Goal: Obtain resource: Download file/media

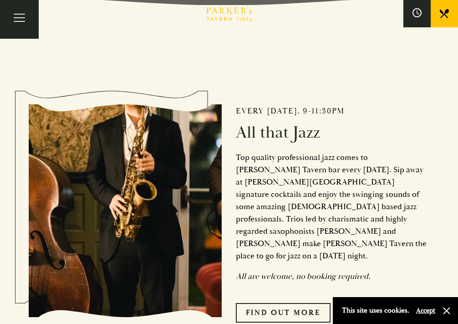
scroll to position [37, 0]
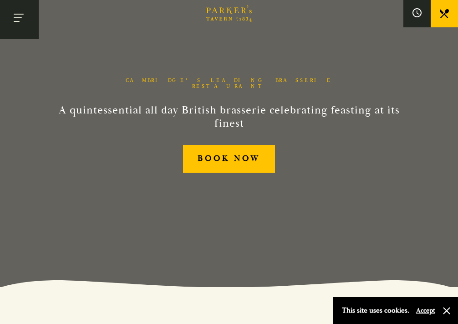
click at [15, 17] on button "Toggle navigation" at bounding box center [19, 19] width 39 height 39
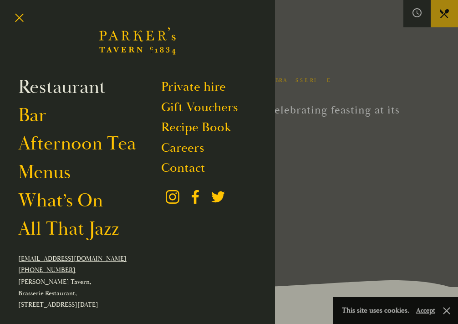
click at [64, 89] on link "Restaurant" at bounding box center [61, 87] width 87 height 23
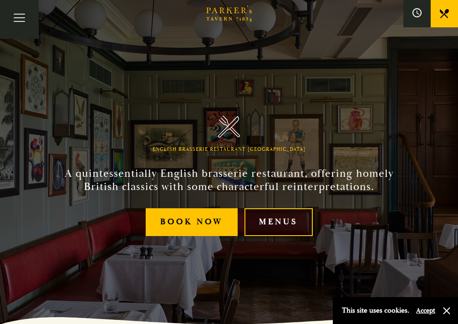
click at [270, 221] on link "Menus" at bounding box center [278, 222] width 68 height 28
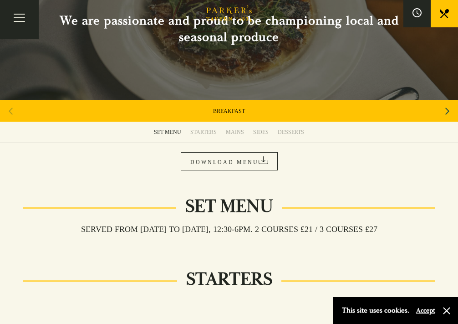
click at [207, 134] on div "STARTERS" at bounding box center [203, 131] width 26 height 7
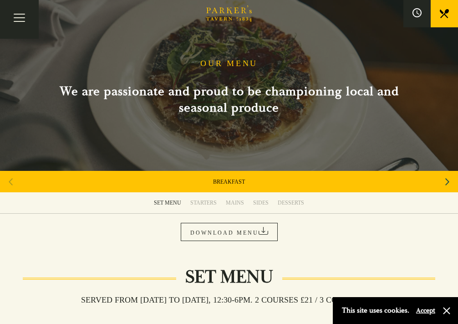
click at [230, 233] on link "DOWNLOAD MENU" at bounding box center [229, 232] width 97 height 18
